Goal: Task Accomplishment & Management: Manage account settings

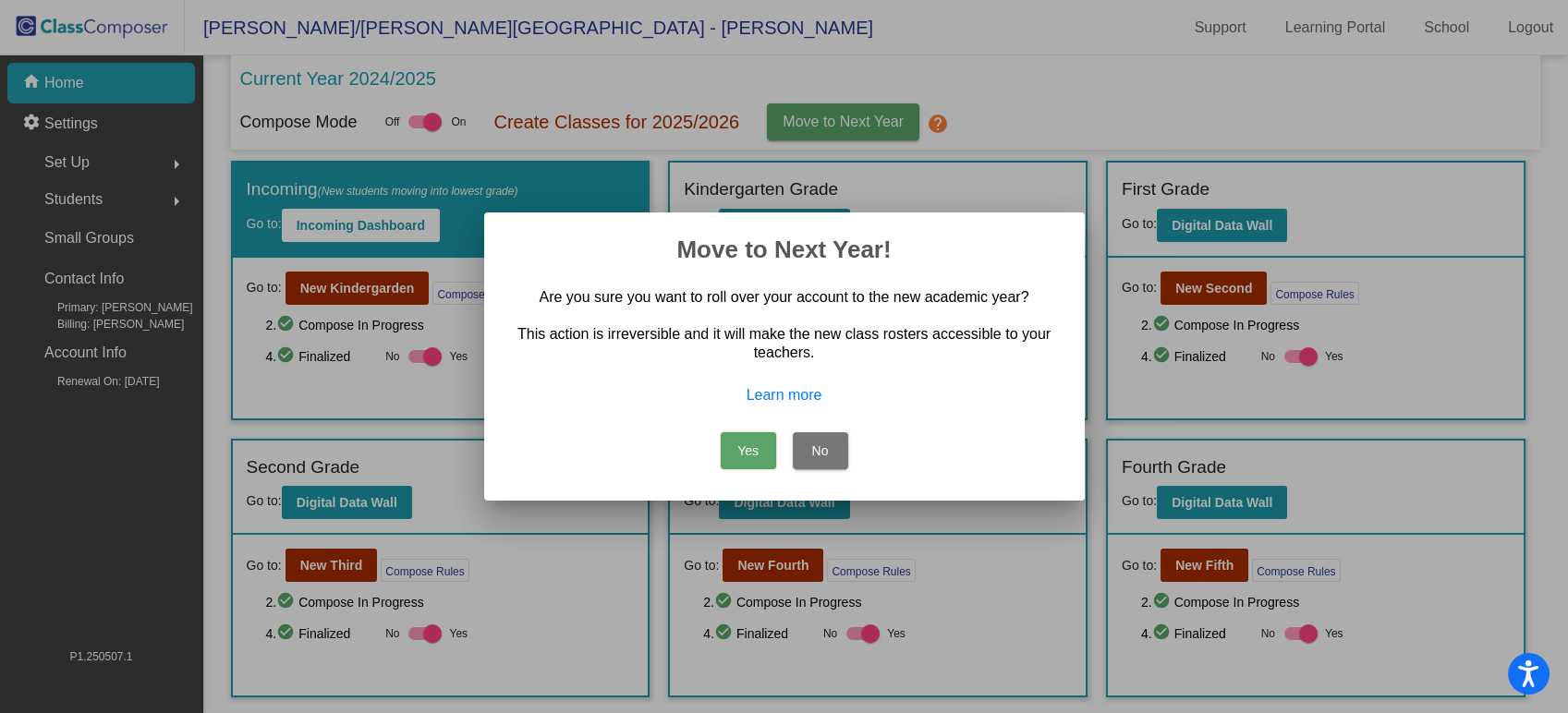
scroll to position [36, 0]
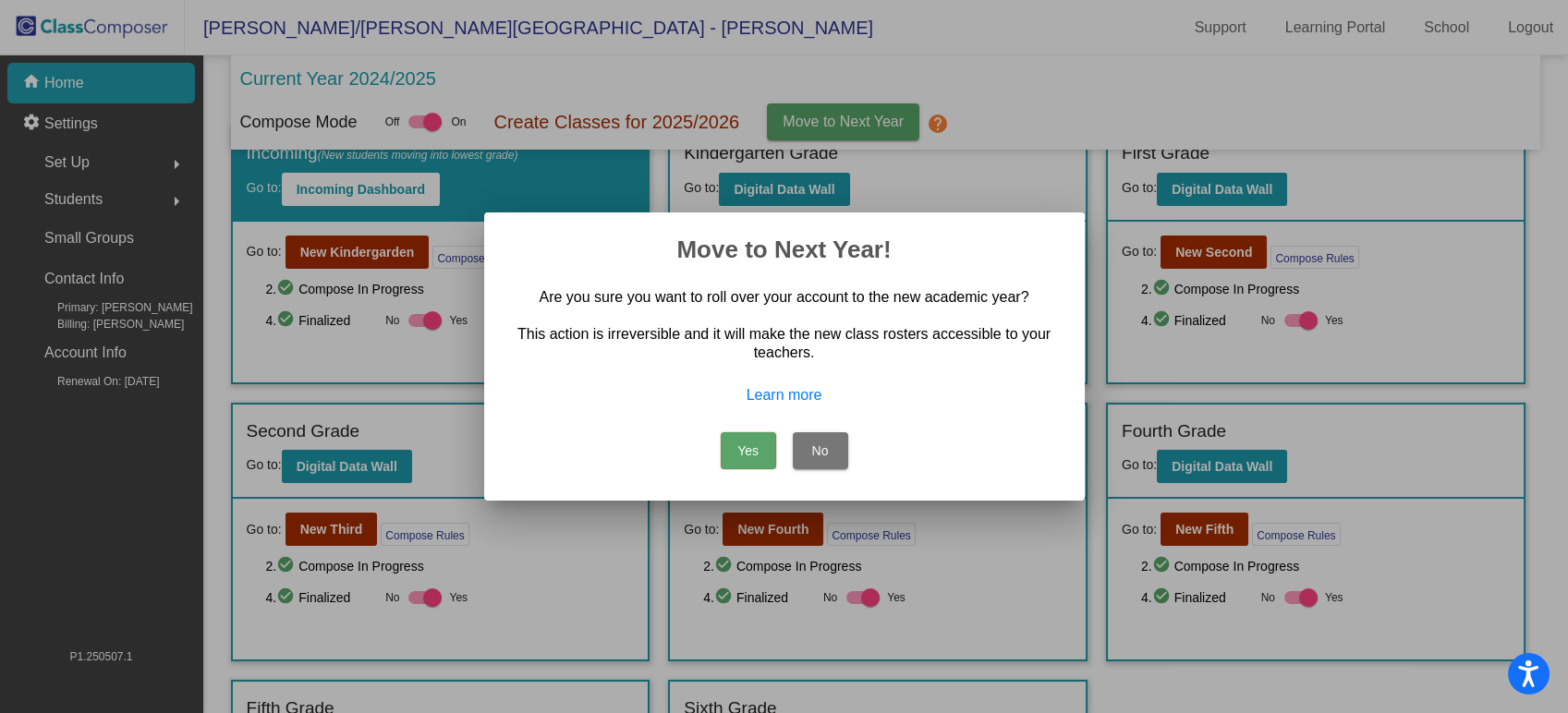
click at [829, 451] on button "No" at bounding box center [821, 451] width 55 height 37
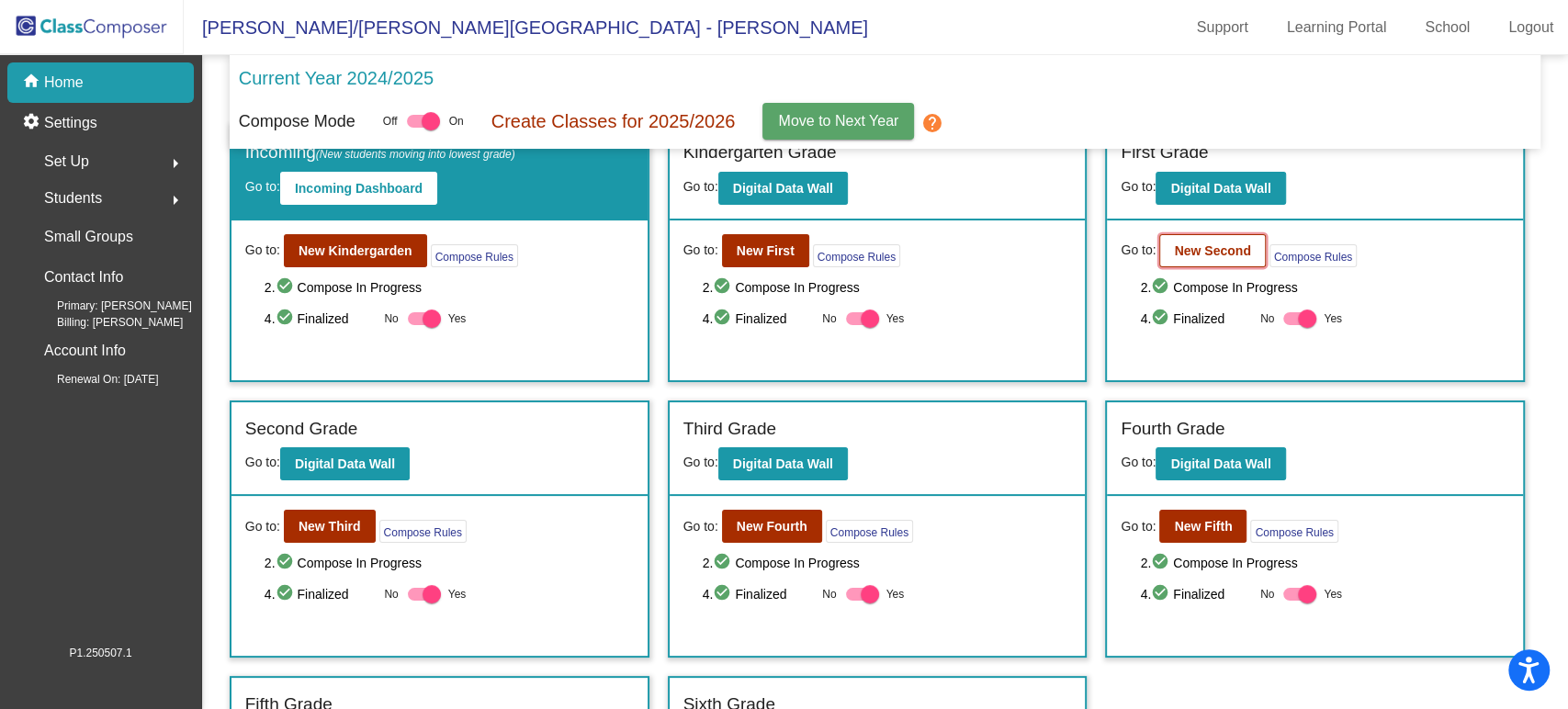
click at [1227, 245] on b "New Second" at bounding box center [1211, 251] width 76 height 14
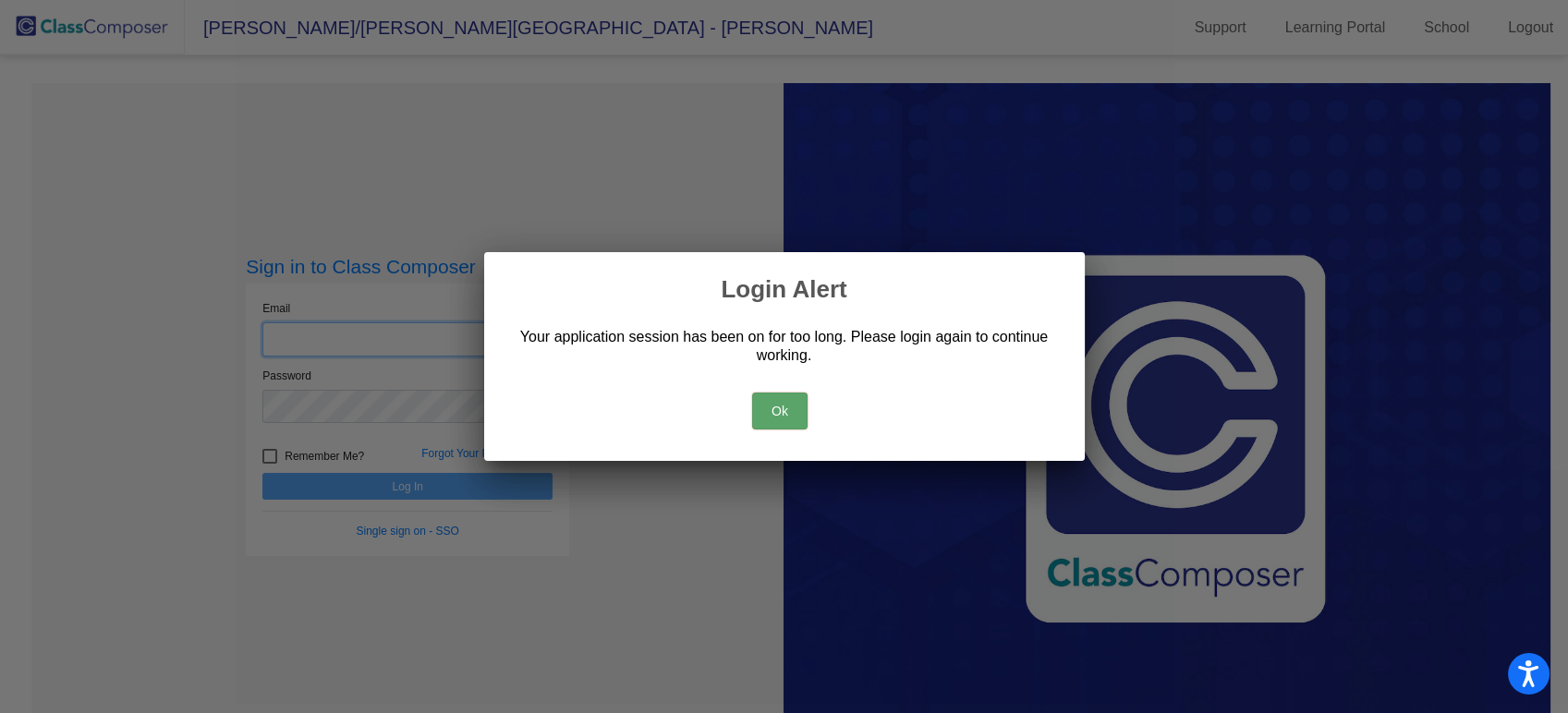
type input "[EMAIL_ADDRESS][DOMAIN_NAME]"
click at [775, 400] on button "Ok" at bounding box center [780, 410] width 55 height 37
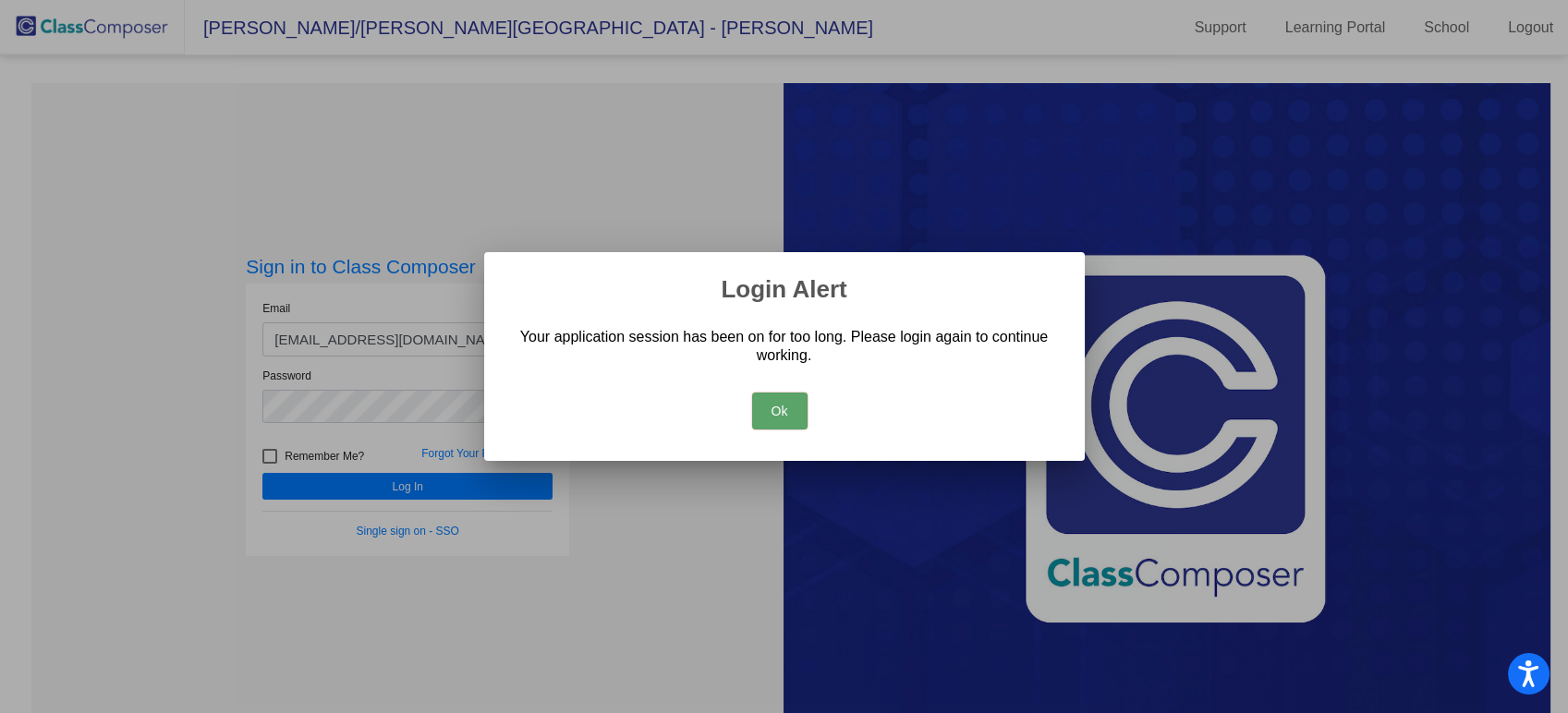
click at [798, 409] on button "Ok" at bounding box center [780, 410] width 55 height 37
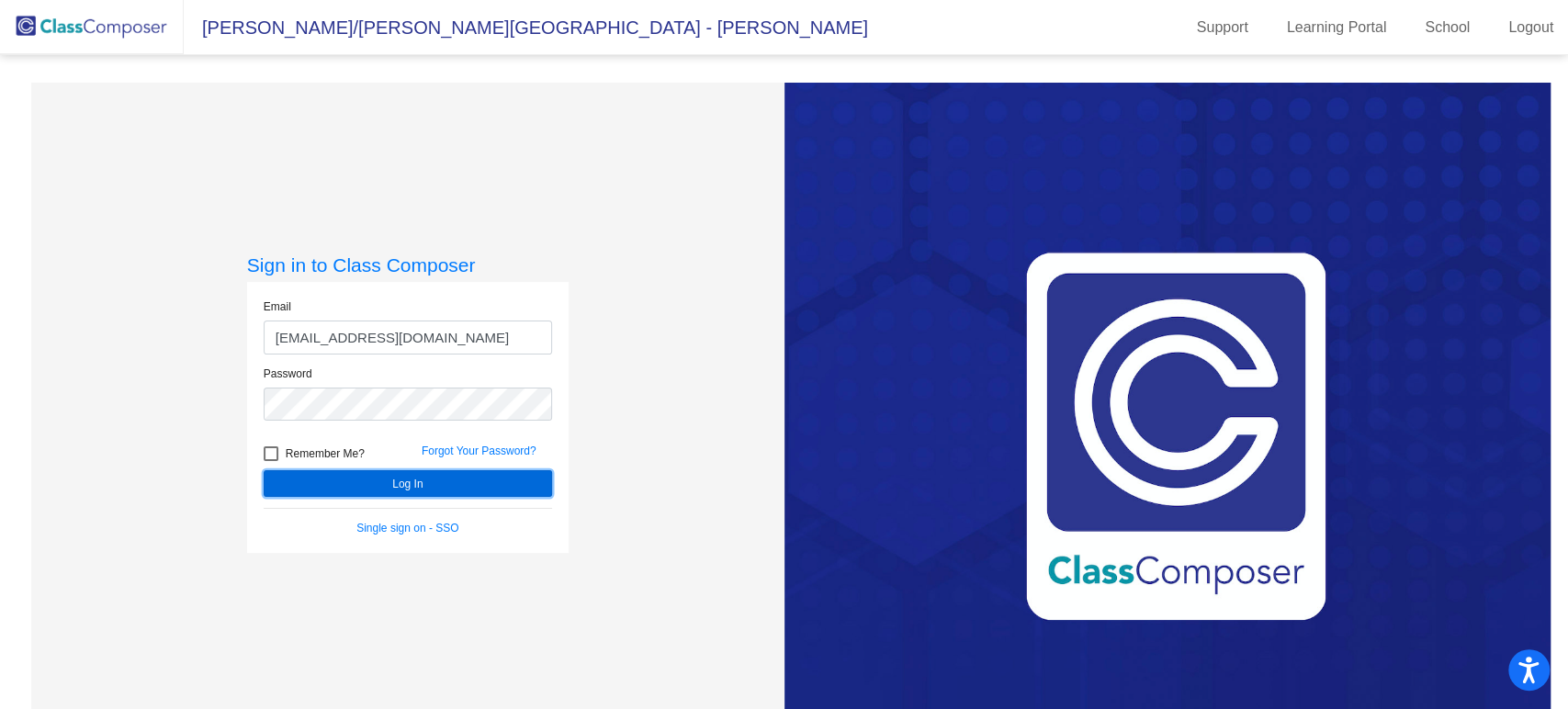
click at [428, 479] on button "Log In" at bounding box center [408, 484] width 288 height 27
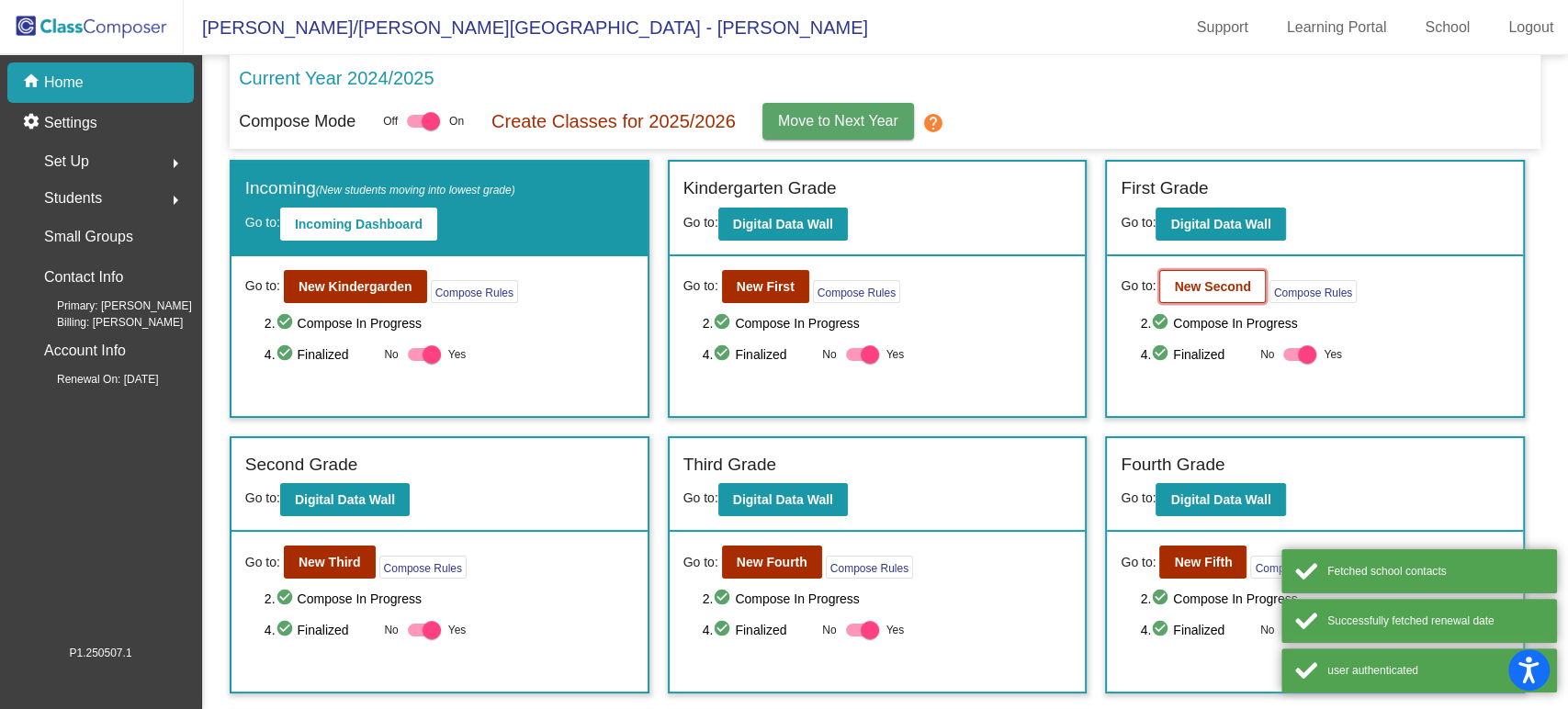
click at [1227, 279] on b "New Second" at bounding box center [1211, 286] width 76 height 14
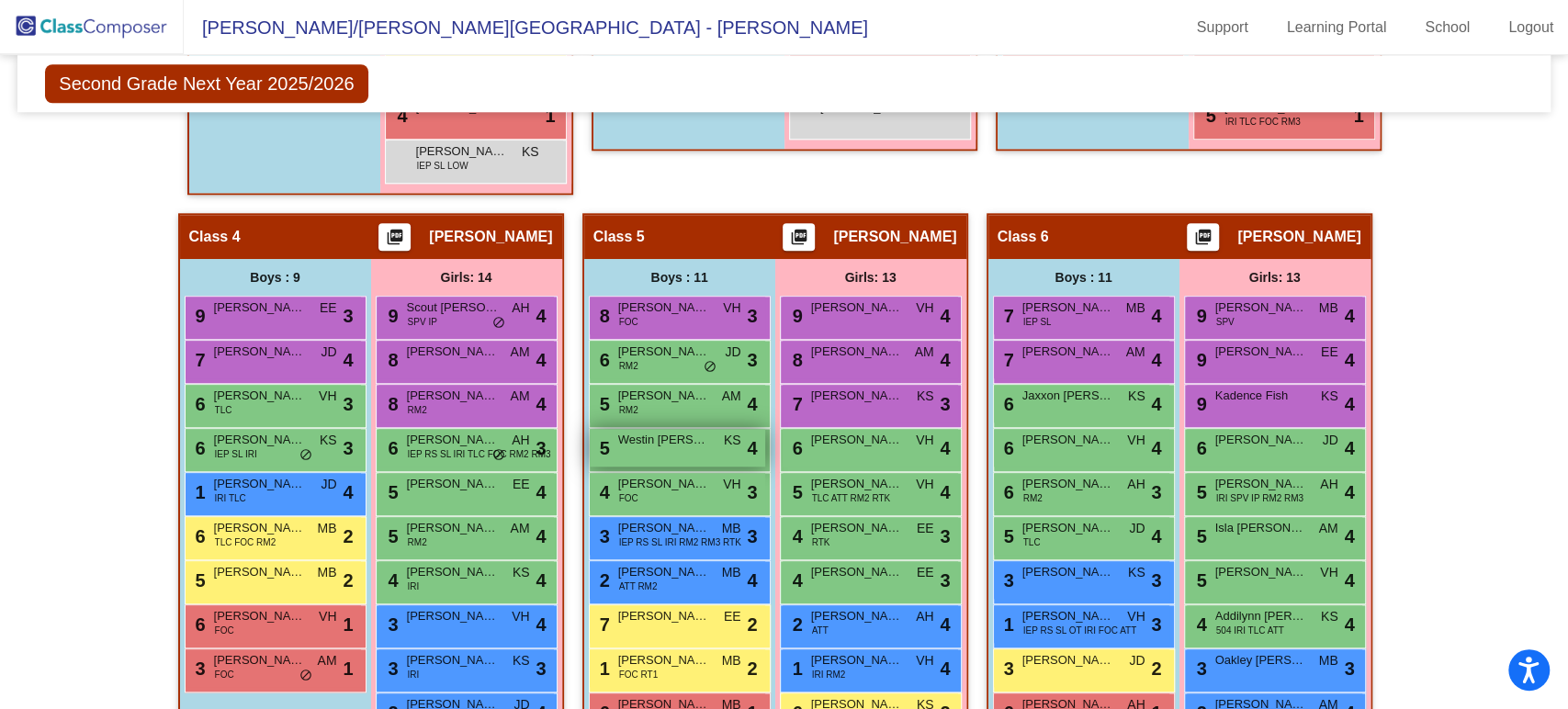
scroll to position [102, 0]
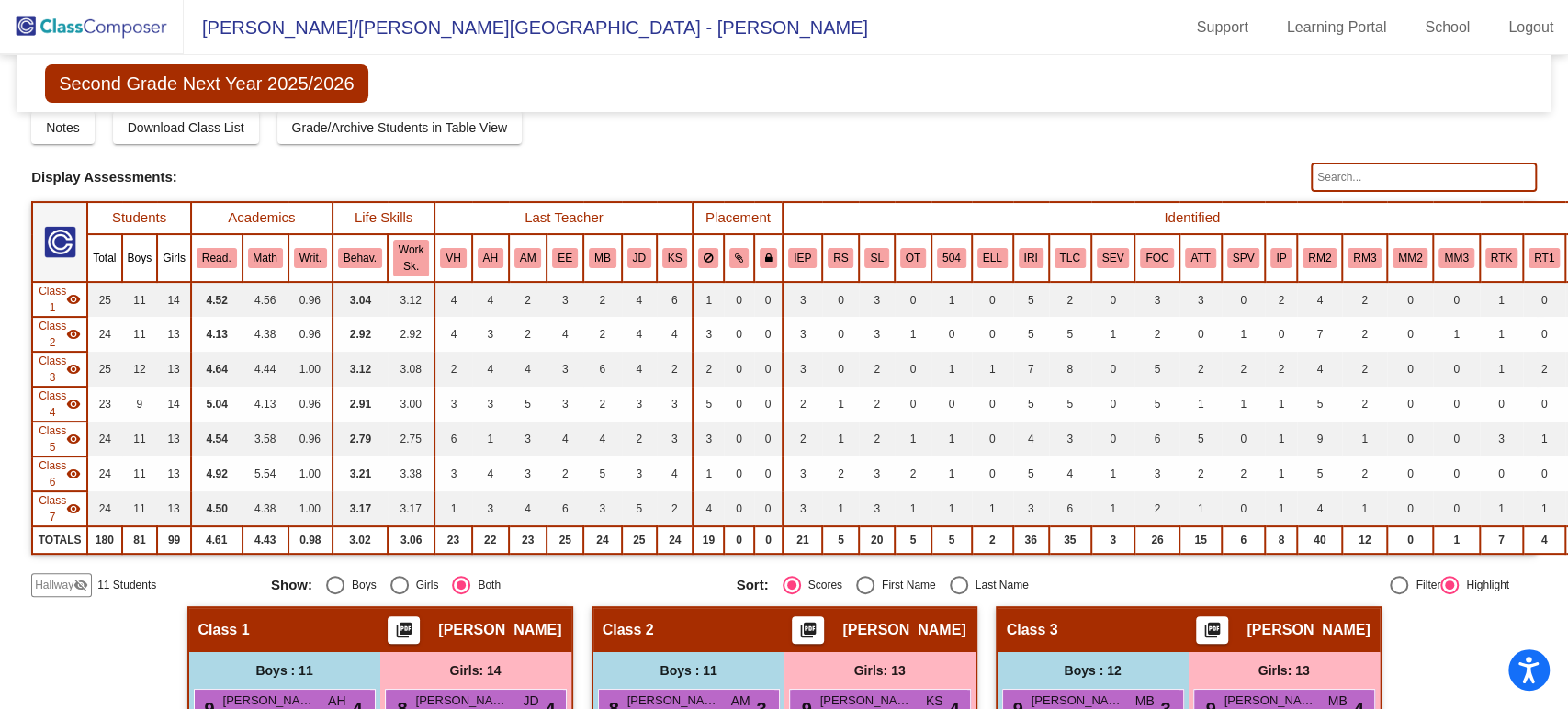
click at [93, 20] on img at bounding box center [92, 27] width 184 height 54
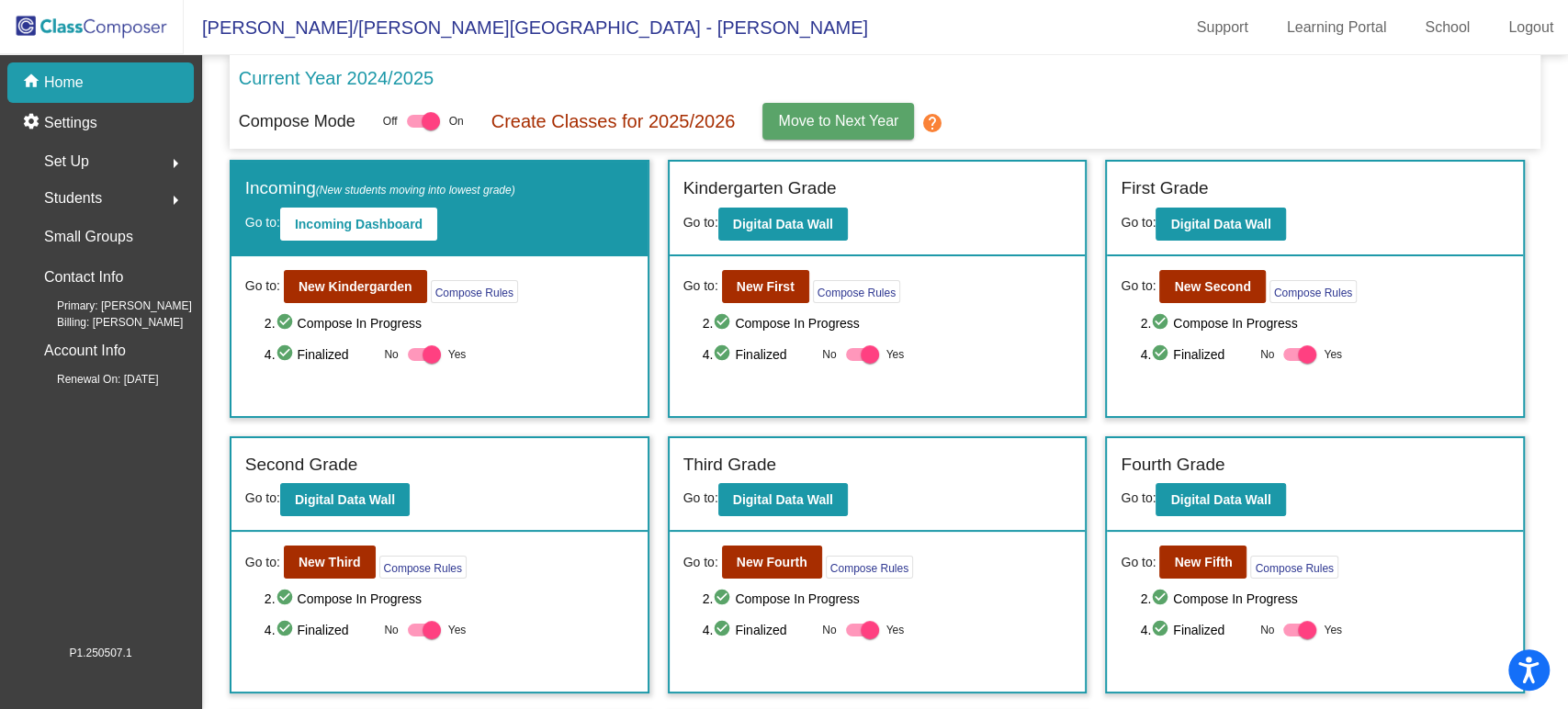
click at [838, 138] on button "Move to Next Year" at bounding box center [839, 121] width 152 height 37
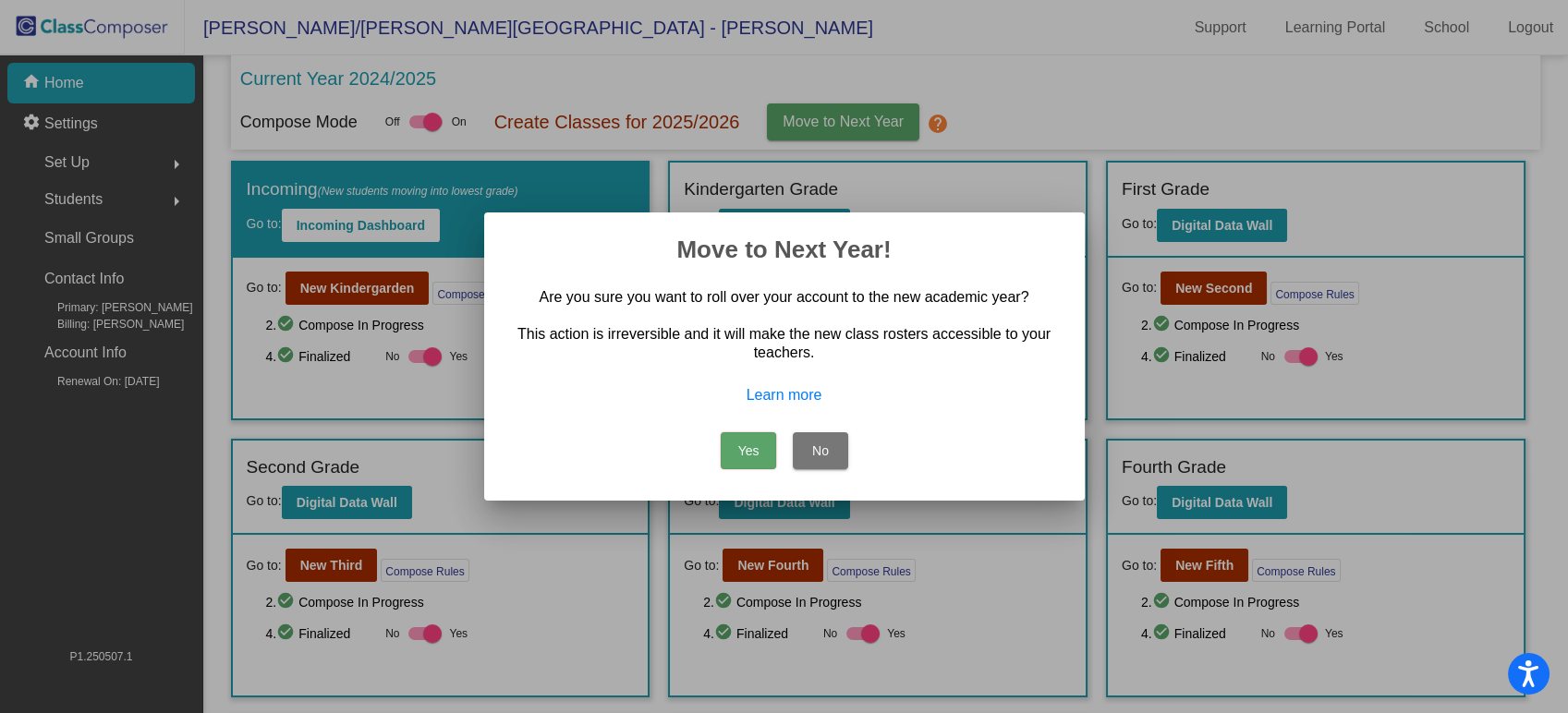
click at [751, 451] on button "Yes" at bounding box center [748, 451] width 55 height 37
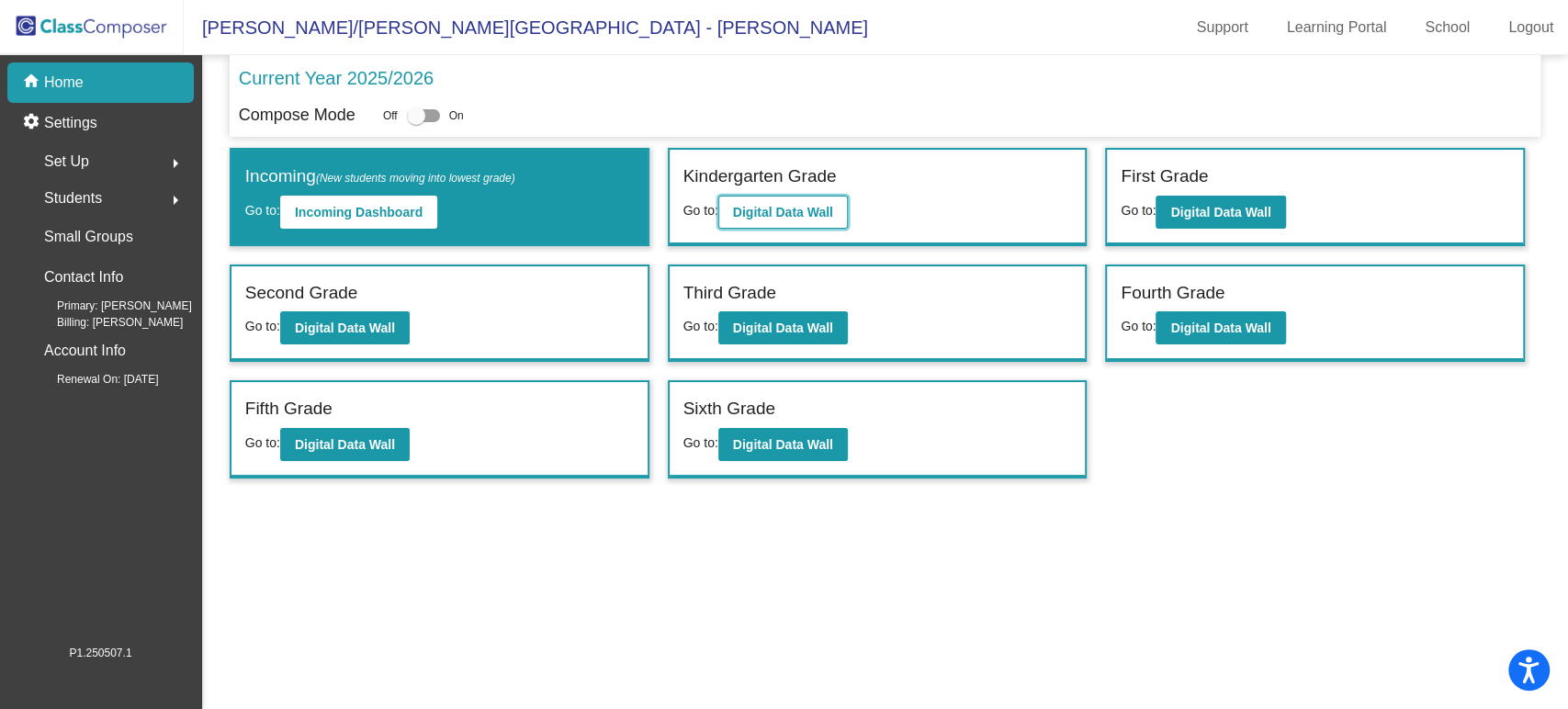
click at [797, 216] on b "Digital Data Wall" at bounding box center [784, 212] width 101 height 14
